Goal: Complete application form

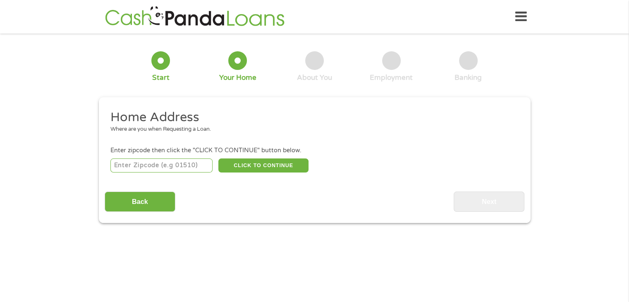
click at [167, 164] on input "number" at bounding box center [161, 165] width 102 height 14
type input "60620"
click at [281, 169] on button "CLICK TO CONTINUE" at bounding box center [263, 165] width 90 height 14
type input "60620"
type input "[GEOGRAPHIC_DATA]"
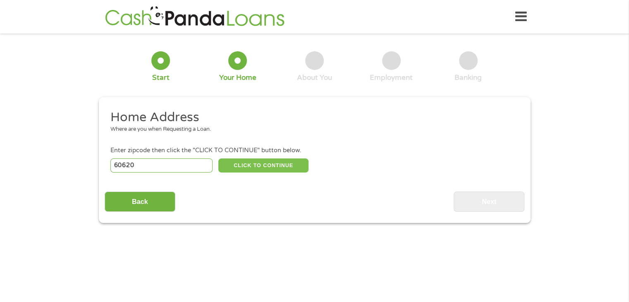
select select "[US_STATE]"
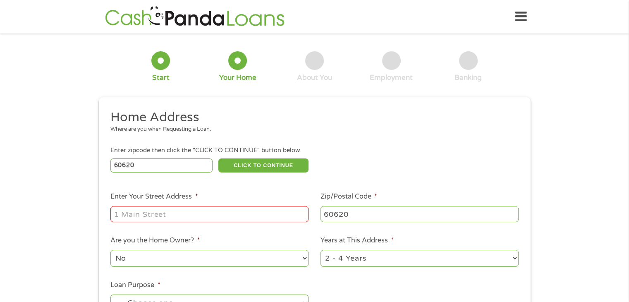
click at [226, 210] on input "Enter Your Street Address *" at bounding box center [209, 214] width 198 height 16
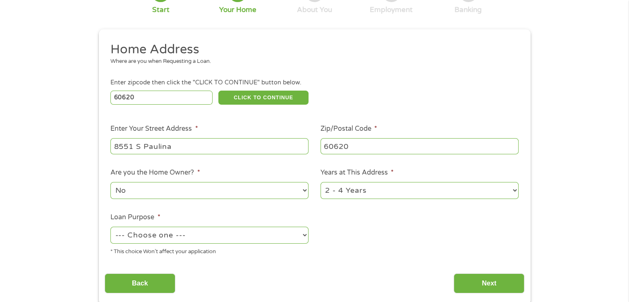
scroll to position [83, 0]
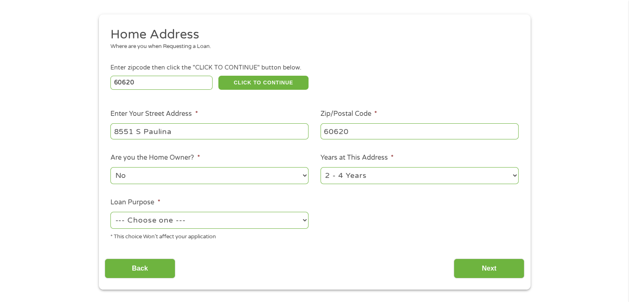
type input "8551 S Paulina"
click at [511, 174] on select "1 Year or less 1 - 2 Years 2 - 4 Years Over 4 Years" at bounding box center [419, 175] width 198 height 17
select select "60months"
click at [320, 168] on select "1 Year or less 1 - 2 Years 2 - 4 Years Over 4 Years" at bounding box center [419, 175] width 198 height 17
drag, startPoint x: 187, startPoint y: 131, endPoint x: 99, endPoint y: 131, distance: 88.0
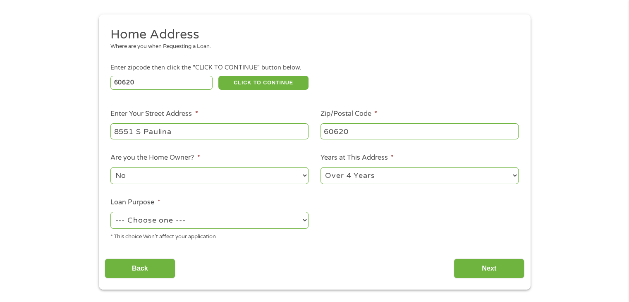
click at [99, 131] on div "This field is hidden when viewing the form gclid This field is hidden when view…" at bounding box center [315, 151] width 432 height 275
type input "8007 S [PERSON_NAME]"
click at [297, 225] on select "--- Choose one --- Pay Bills Debt Consolidation Home Improvement Major Purchase…" at bounding box center [209, 220] width 198 height 17
select select "carloan"
click at [110, 212] on select "--- Choose one --- Pay Bills Debt Consolidation Home Improvement Major Purchase…" at bounding box center [209, 220] width 198 height 17
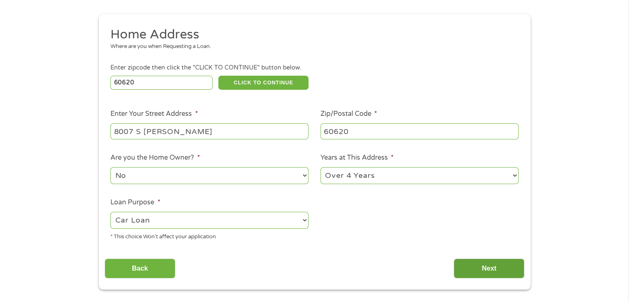
click at [498, 271] on input "Next" at bounding box center [488, 268] width 71 height 20
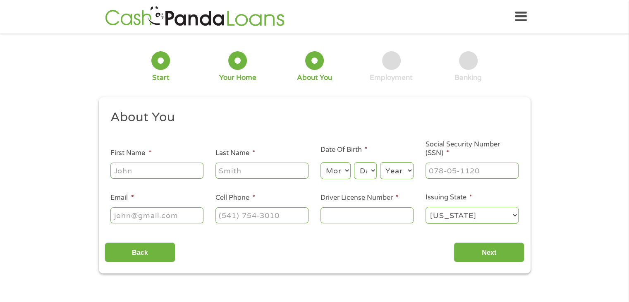
scroll to position [0, 0]
click at [181, 177] on input "First Name *" at bounding box center [156, 170] width 93 height 16
type input "LAKIA"
type input "HAYWOOD"
click at [350, 175] on select "Month 1 2 3 4 5 6 7 8 9 10 11 12" at bounding box center [335, 170] width 30 height 17
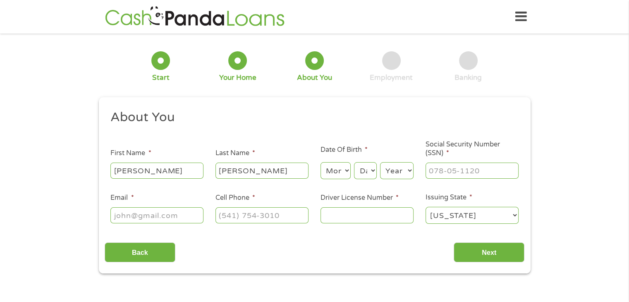
select select "7"
click at [320, 162] on select "Month 1 2 3 4 5 6 7 8 9 10 11 12" at bounding box center [335, 170] width 30 height 17
click at [363, 174] on select "Day 1 2 3 4 5 6 7 8 9 10 11 12 13 14 15 16 17 18 19 20 21 22 23 24 25 26 27 28 …" at bounding box center [365, 170] width 22 height 17
select select "15"
click at [354, 162] on select "Day 1 2 3 4 5 6 7 8 9 10 11 12 13 14 15 16 17 18 19 20 21 22 23 24 25 26 27 28 …" at bounding box center [365, 170] width 22 height 17
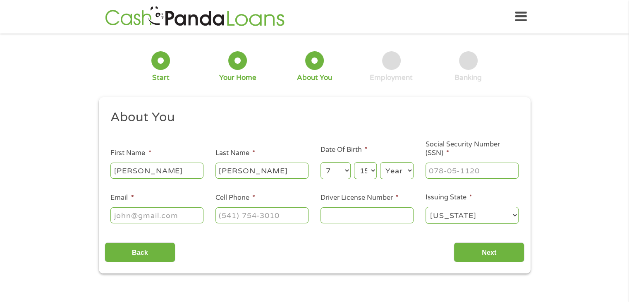
click at [395, 169] on select "Year 2007 2006 2005 2004 2003 2002 2001 2000 1999 1998 1997 1996 1995 1994 1993…" at bounding box center [396, 170] width 33 height 17
select select "1982"
click at [380, 162] on select "Year 2007 2006 2005 2004 2003 2002 2001 2000 1999 1998 1997 1996 1995 1994 1993…" at bounding box center [396, 170] width 33 height 17
click at [438, 174] on input "___-__-____" at bounding box center [471, 170] width 93 height 16
type input "327-72-1079"
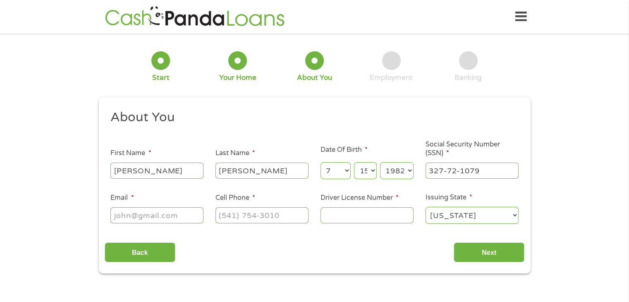
click at [160, 218] on input "Email *" at bounding box center [156, 215] width 93 height 16
type input "LHAYWOOD31@GMAIL.COM"
type input "(773) 746-8741"
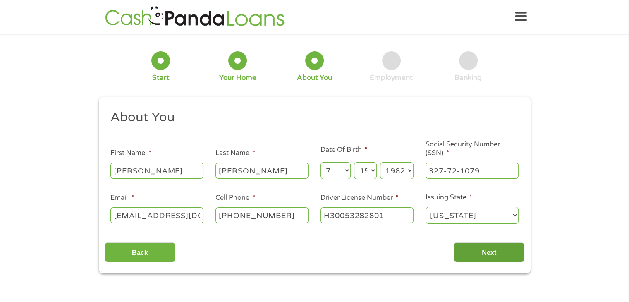
type input "H30053282801"
click at [467, 247] on input "Next" at bounding box center [488, 252] width 71 height 20
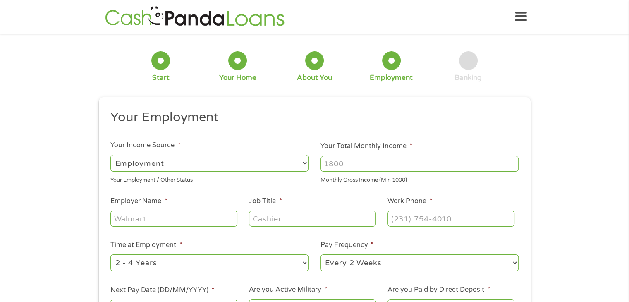
scroll to position [3, 3]
click at [382, 162] on input "Your Total Monthly Income *" at bounding box center [419, 164] width 198 height 16
type input "4200"
click at [183, 215] on input "Employer Name *" at bounding box center [173, 218] width 126 height 16
type input "a"
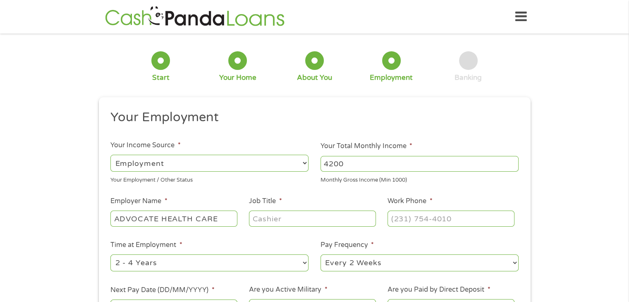
type input "ADVOCATE HEALTH CARE"
click at [285, 216] on input "Job Title *" at bounding box center [312, 218] width 126 height 16
type input "MEDICAL ASSISTANT"
type input "(773) 341-3500"
click at [296, 261] on select "--- Choose one --- 1 Year or less 1 - 2 Years 2 - 4 Years Over 4 Years" at bounding box center [209, 262] width 198 height 17
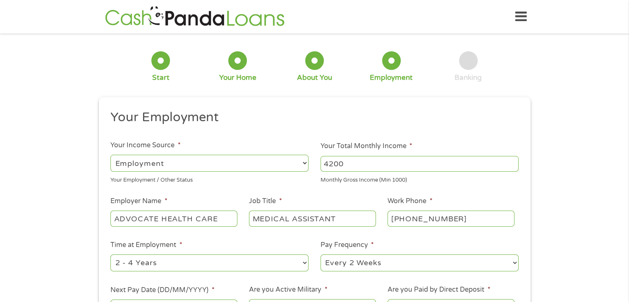
select select "60months"
click at [110, 255] on select "--- Choose one --- 1 Year or less 1 - 2 Years 2 - 4 Years Over 4 Years" at bounding box center [209, 262] width 198 height 17
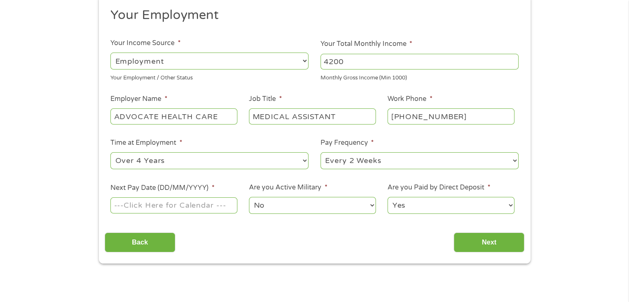
scroll to position [124, 0]
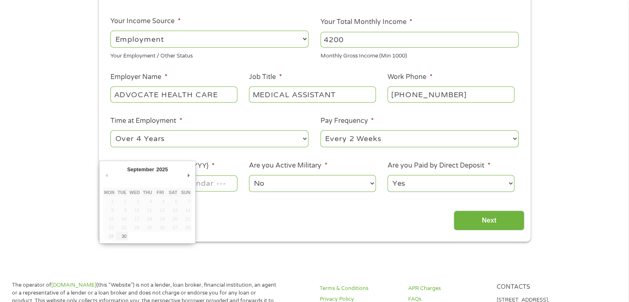
click at [198, 185] on input "Next Pay Date (DD/MM/YYYY) *" at bounding box center [173, 183] width 126 height 16
type input "10/10/2025"
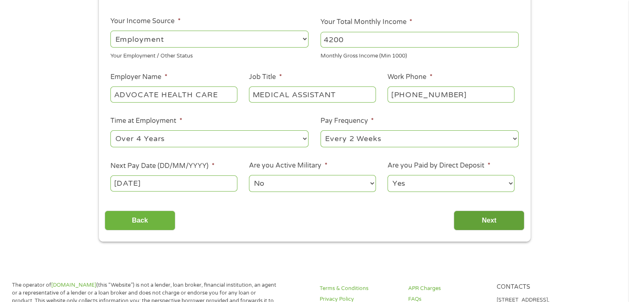
click at [505, 225] on input "Next" at bounding box center [488, 220] width 71 height 20
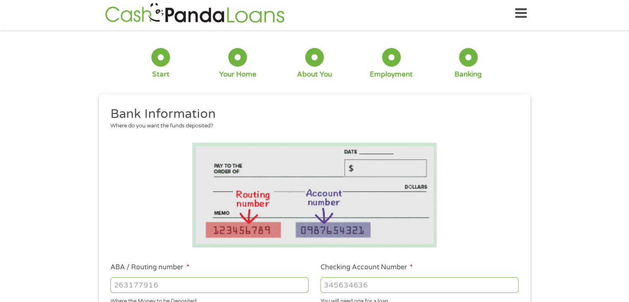
scroll to position [0, 0]
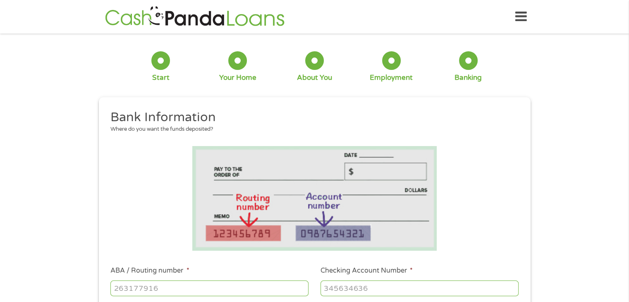
click at [526, 17] on icon at bounding box center [521, 17] width 12 height 20
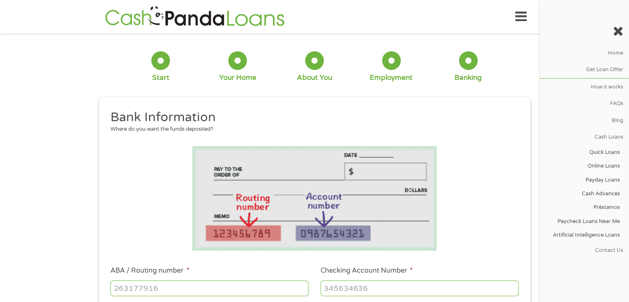
click at [526, 85] on div "1 Start 2 Your Home 3 About You 4 Employment 5 Banking 6" at bounding box center [315, 66] width 432 height 55
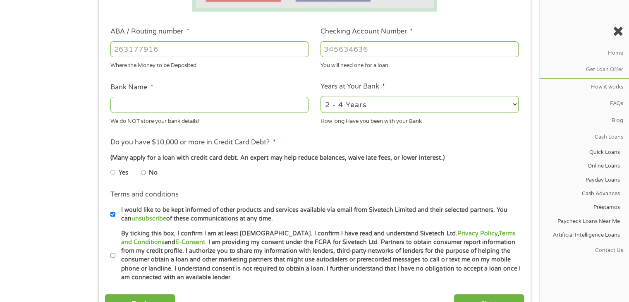
scroll to position [248, 0]
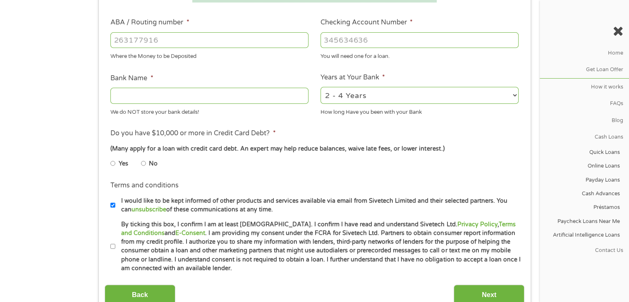
click at [252, 100] on input "Bank Name *" at bounding box center [209, 96] width 198 height 16
type input "BANK OF AMERICA"
click at [253, 31] on div at bounding box center [209, 40] width 198 height 19
click at [248, 41] on input "ABA / Routing number *" at bounding box center [209, 40] width 198 height 16
type input "00000000"
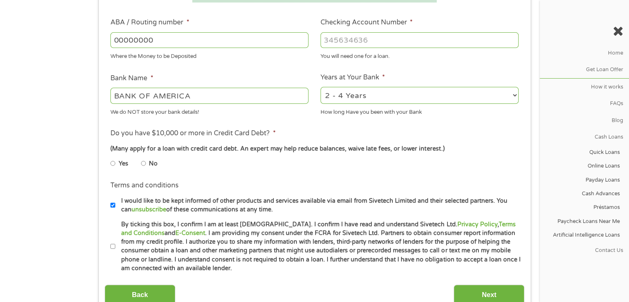
click at [369, 43] on input "Checking Account Number *" at bounding box center [419, 40] width 198 height 16
type input "000000000"
click at [142, 165] on input "No" at bounding box center [143, 163] width 5 height 13
radio input "true"
click at [492, 291] on input "Next" at bounding box center [488, 294] width 71 height 20
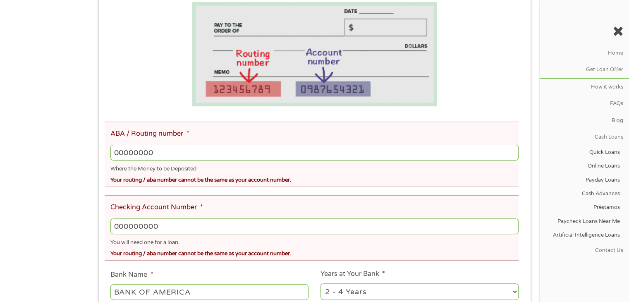
scroll to position [207, 0]
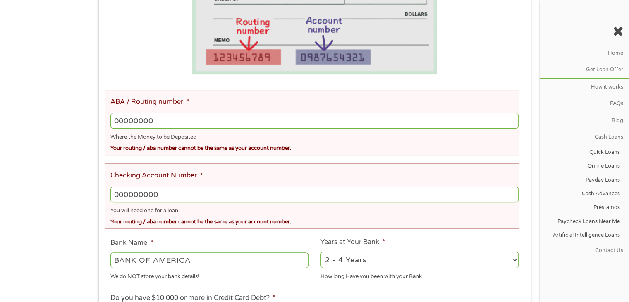
click at [157, 122] on input "00000000" at bounding box center [314, 121] width 408 height 16
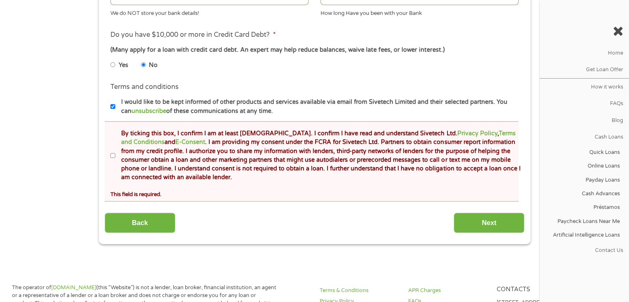
scroll to position [496, 0]
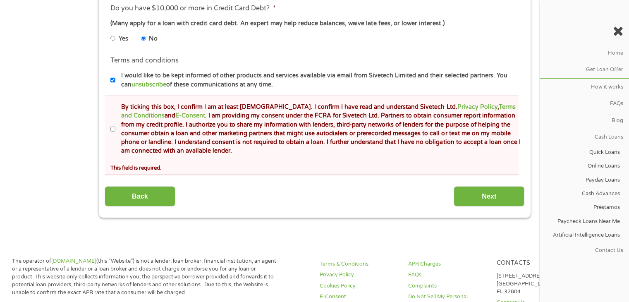
type input "000000001"
click at [109, 135] on li "Terms and conditions * By ticking this box, I confirm I am at least 18 years ol…" at bounding box center [312, 135] width 414 height 80
click at [114, 129] on input "By ticking this box, I confirm I am at least 18 years old. I confirm I have rea…" at bounding box center [112, 128] width 5 height 13
checkbox input "true"
click at [471, 191] on input "Next" at bounding box center [488, 196] width 71 height 20
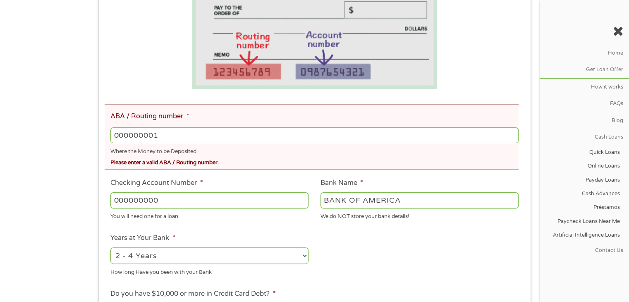
scroll to position [207, 0]
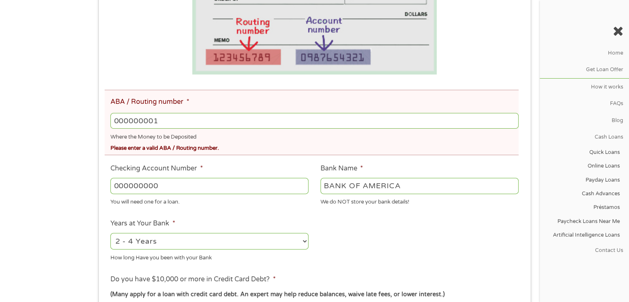
click at [160, 121] on input "000000001" at bounding box center [314, 121] width 408 height 16
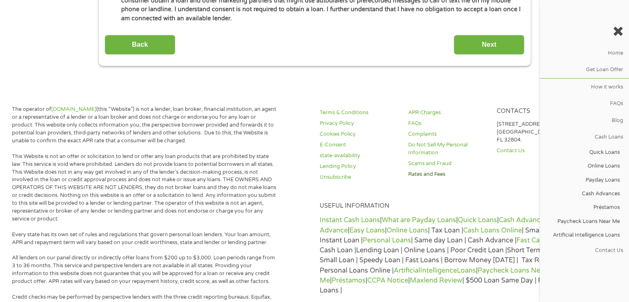
scroll to position [579, 0]
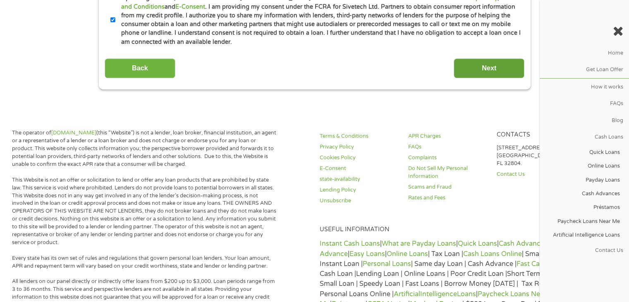
type input "00000001"
click at [472, 72] on input "Next" at bounding box center [488, 68] width 71 height 20
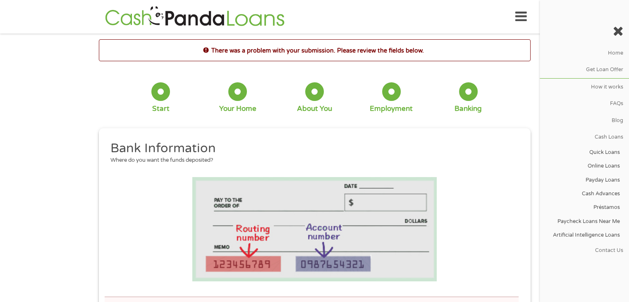
scroll to position [0, 0]
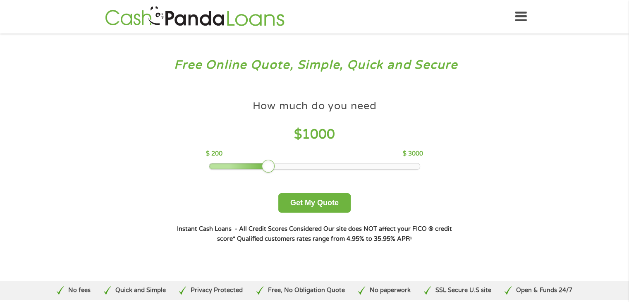
click at [513, 18] on div "Home Get Loan Offer How it works FAQs Blog Cash Loans Quick Loans Online Loans …" at bounding box center [315, 17] width 424 height 26
click at [521, 14] on icon at bounding box center [521, 17] width 12 height 20
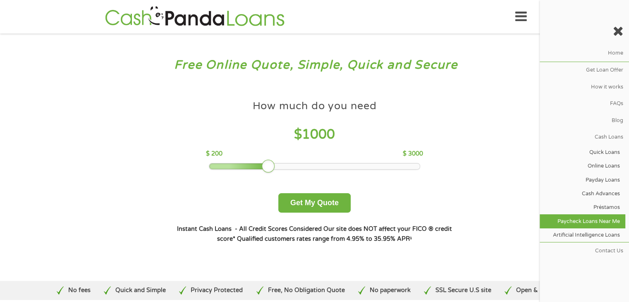
click at [606, 222] on link "Paycheck Loans Near Me" at bounding box center [582, 221] width 86 height 14
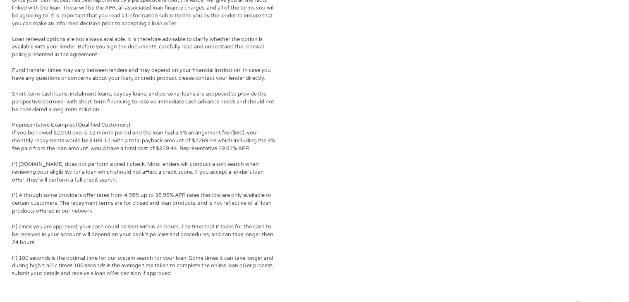
scroll to position [2498, 0]
